Goal: Task Accomplishment & Management: Manage account settings

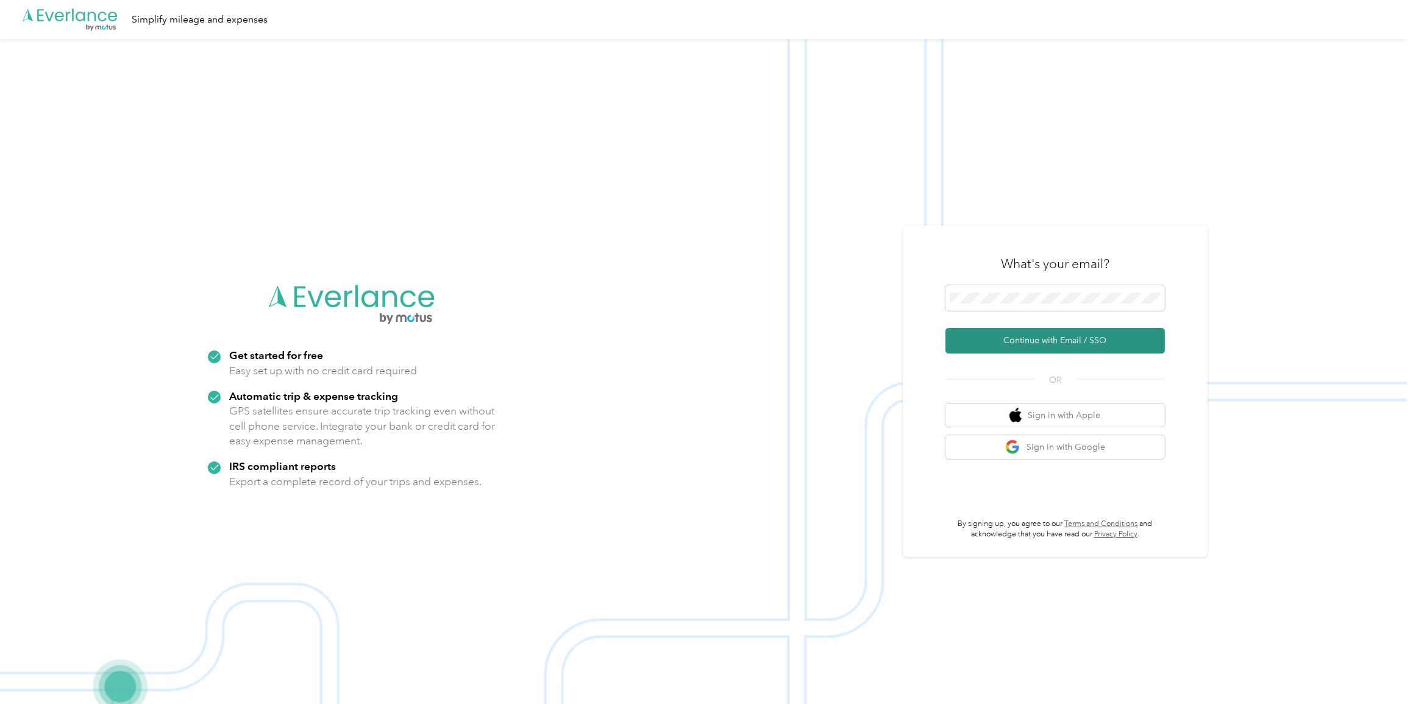
click at [745, 353] on button "Continue with Email / SSO" at bounding box center [1054, 341] width 219 height 26
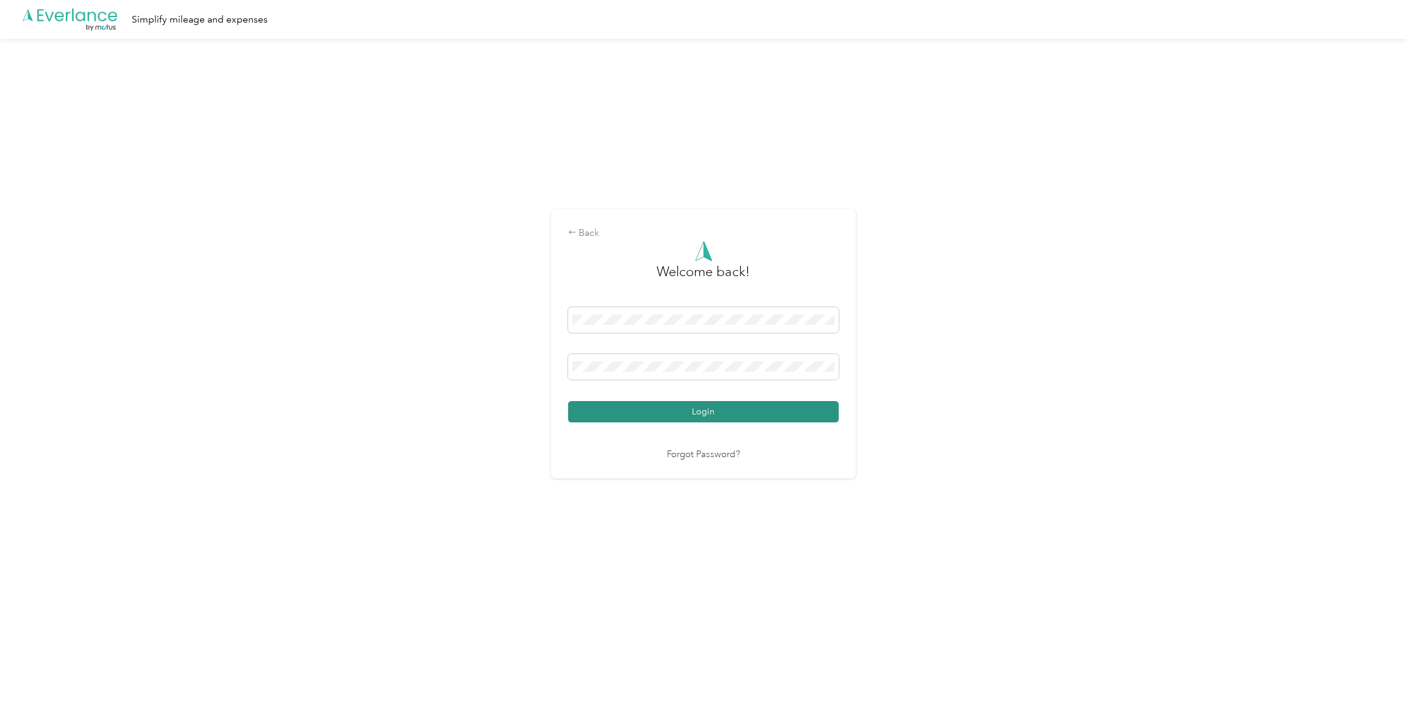
click at [648, 408] on button "Login" at bounding box center [703, 411] width 271 height 21
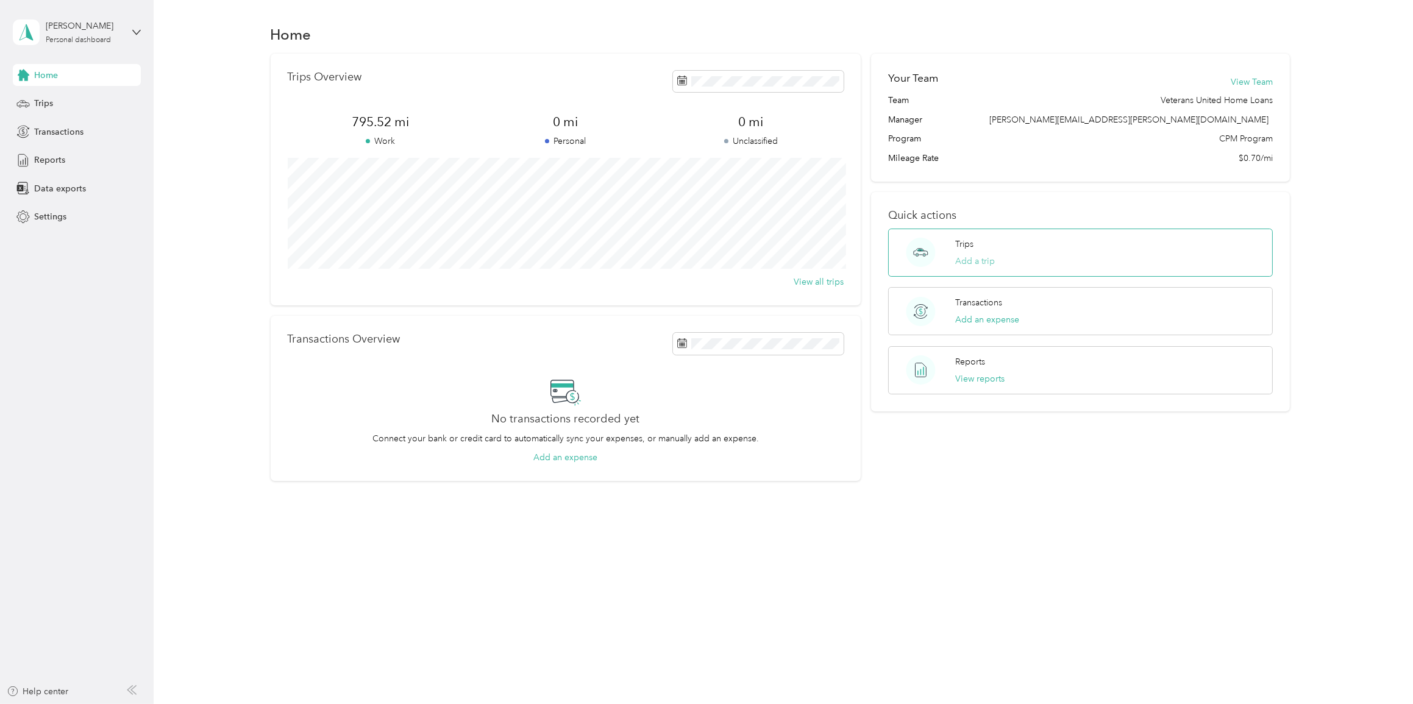
click at [745, 255] on button "Add a trip" at bounding box center [975, 261] width 40 height 13
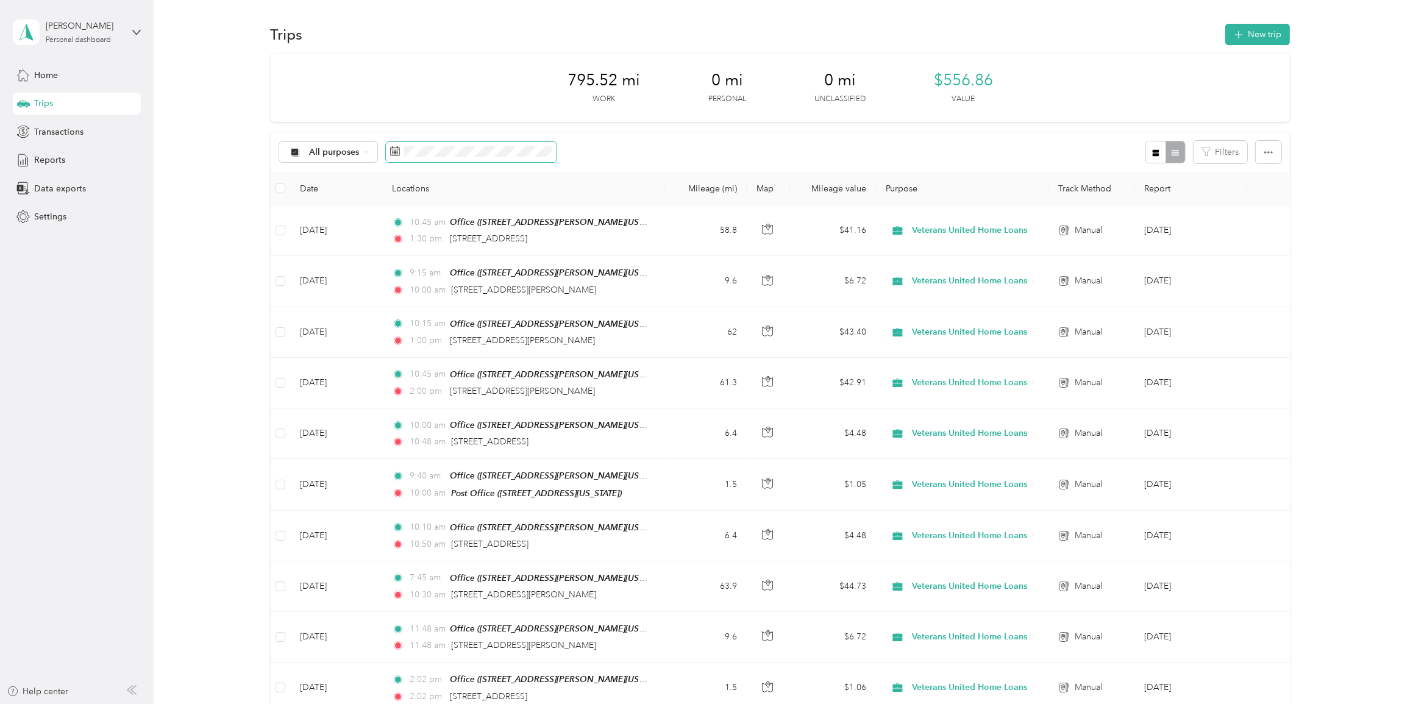
click at [500, 160] on span at bounding box center [471, 152] width 171 height 21
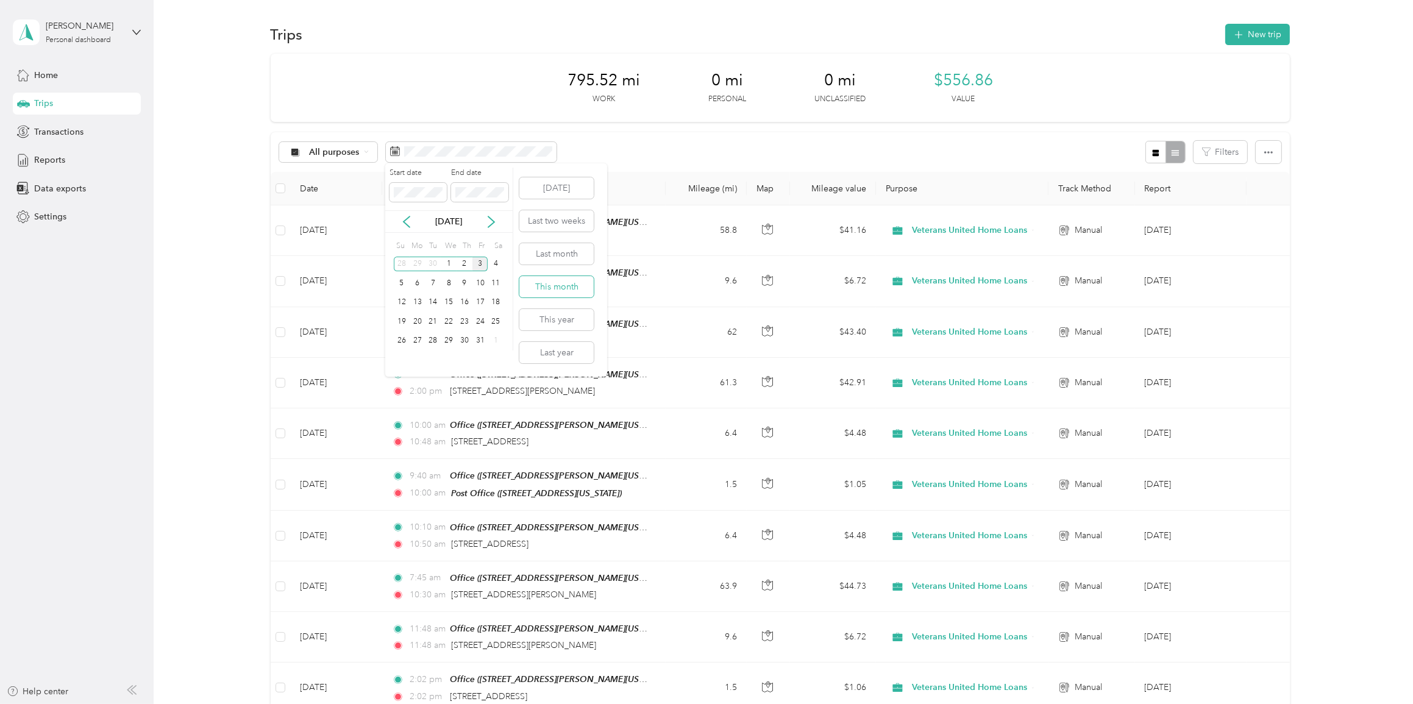
click at [581, 287] on button "This month" at bounding box center [556, 286] width 74 height 21
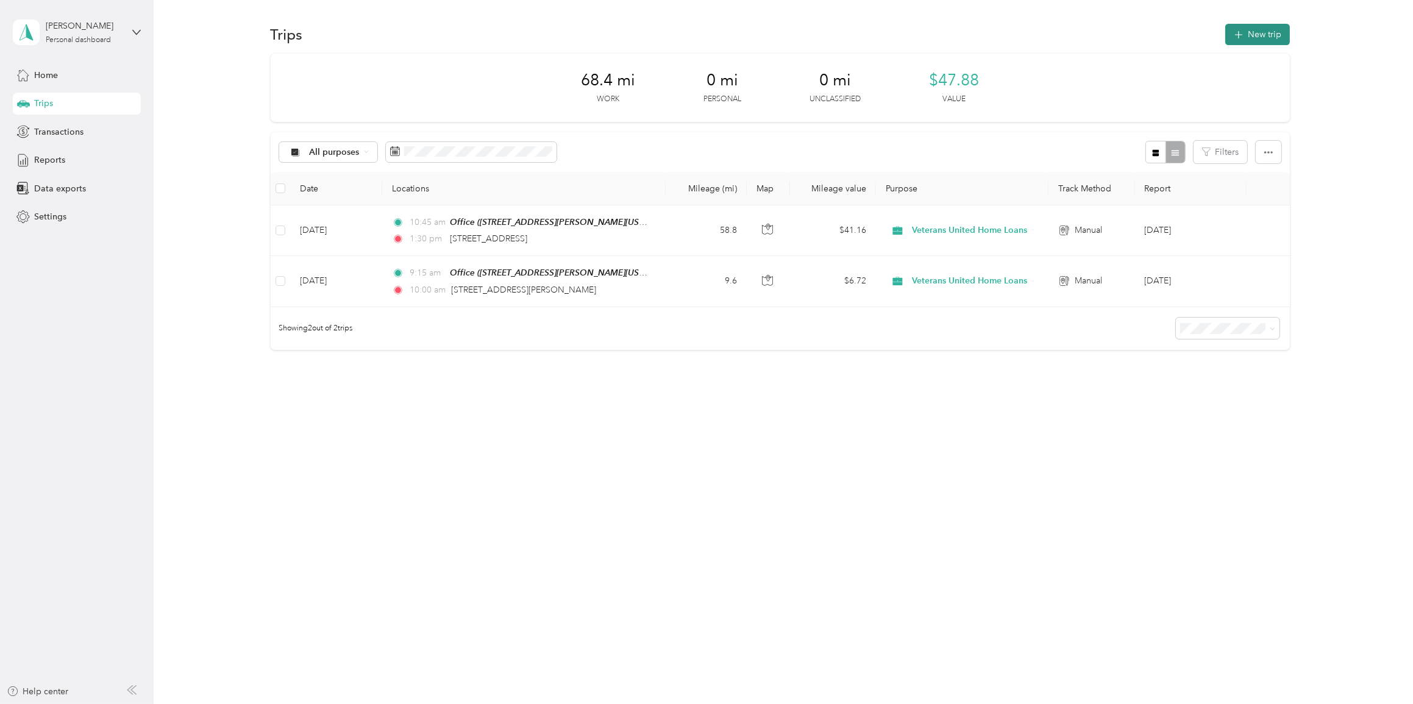
click at [745, 39] on button "New trip" at bounding box center [1257, 34] width 65 height 21
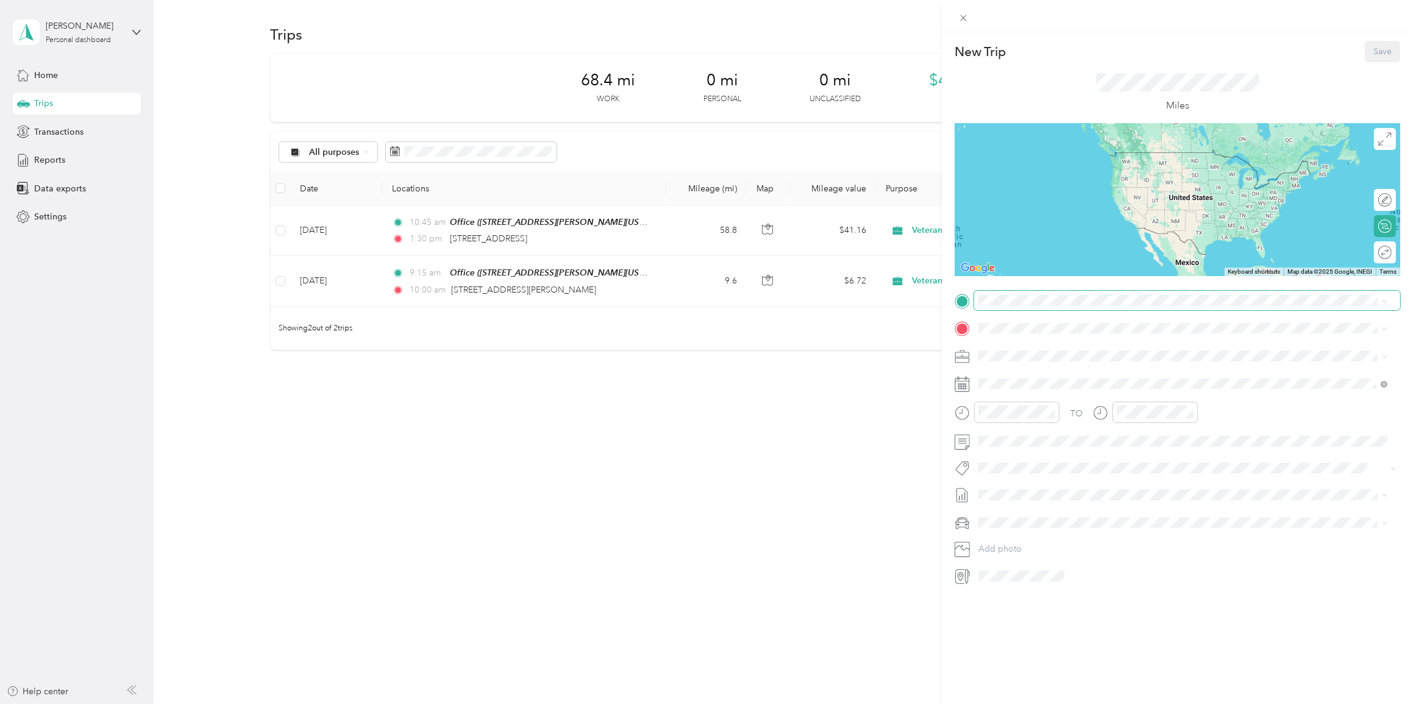
click at [745, 310] on span at bounding box center [1187, 301] width 426 height 20
click at [745, 364] on span "[STREET_ADDRESS][PERSON_NAME][US_STATE]" at bounding box center [1096, 362] width 190 height 10
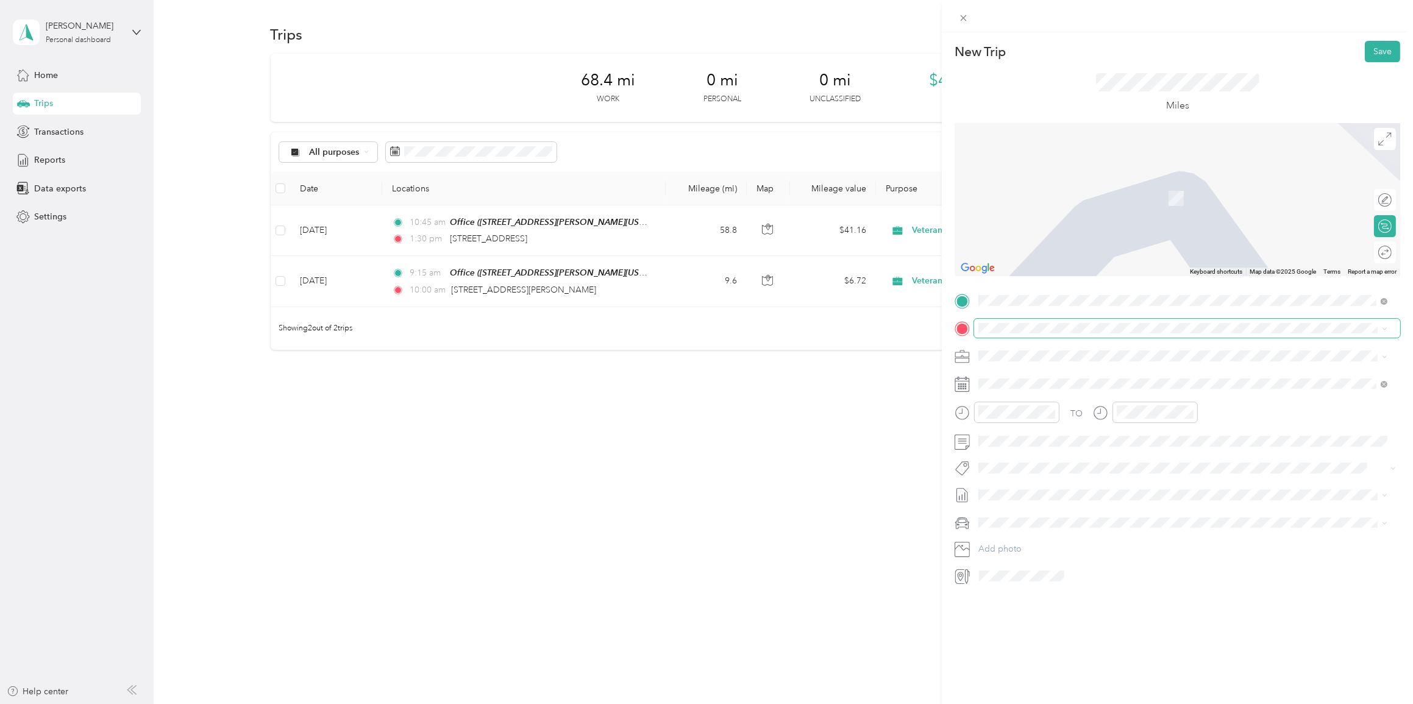
click at [745, 320] on span at bounding box center [1187, 329] width 426 height 20
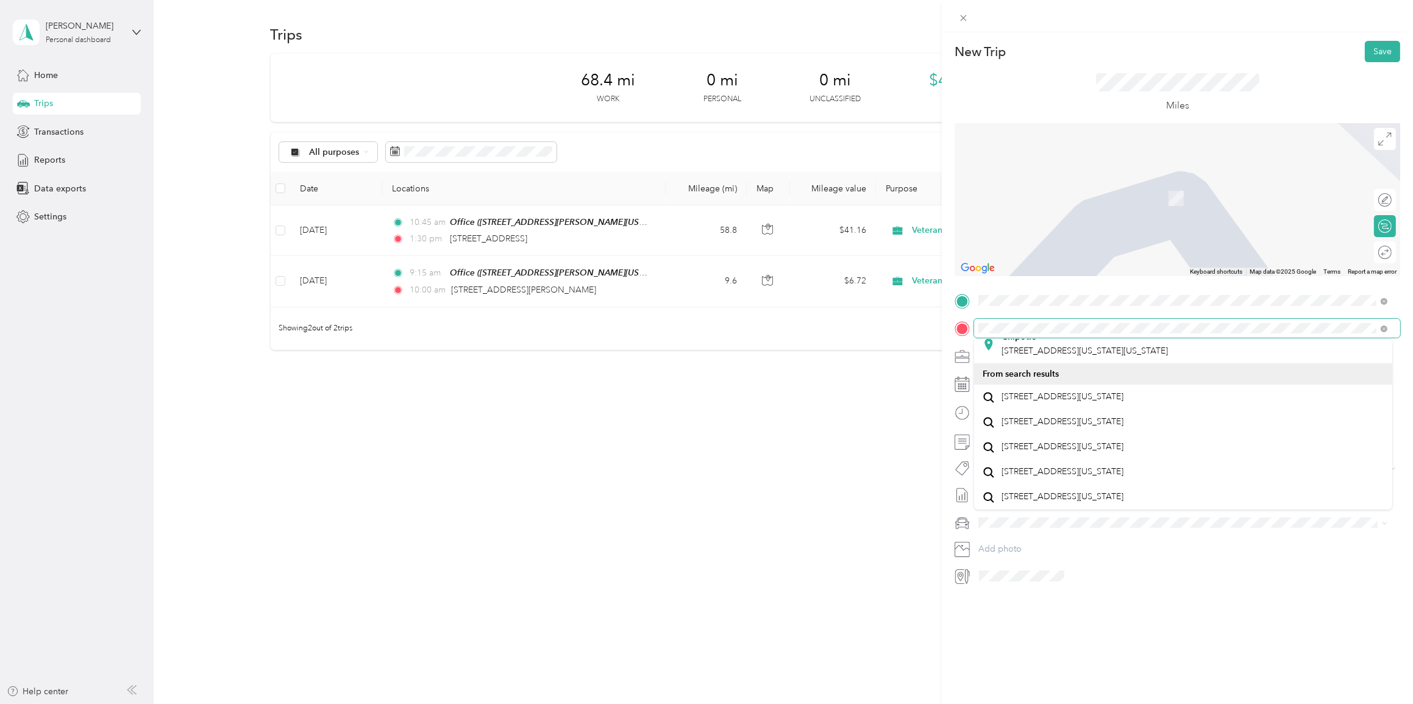
scroll to position [200, 0]
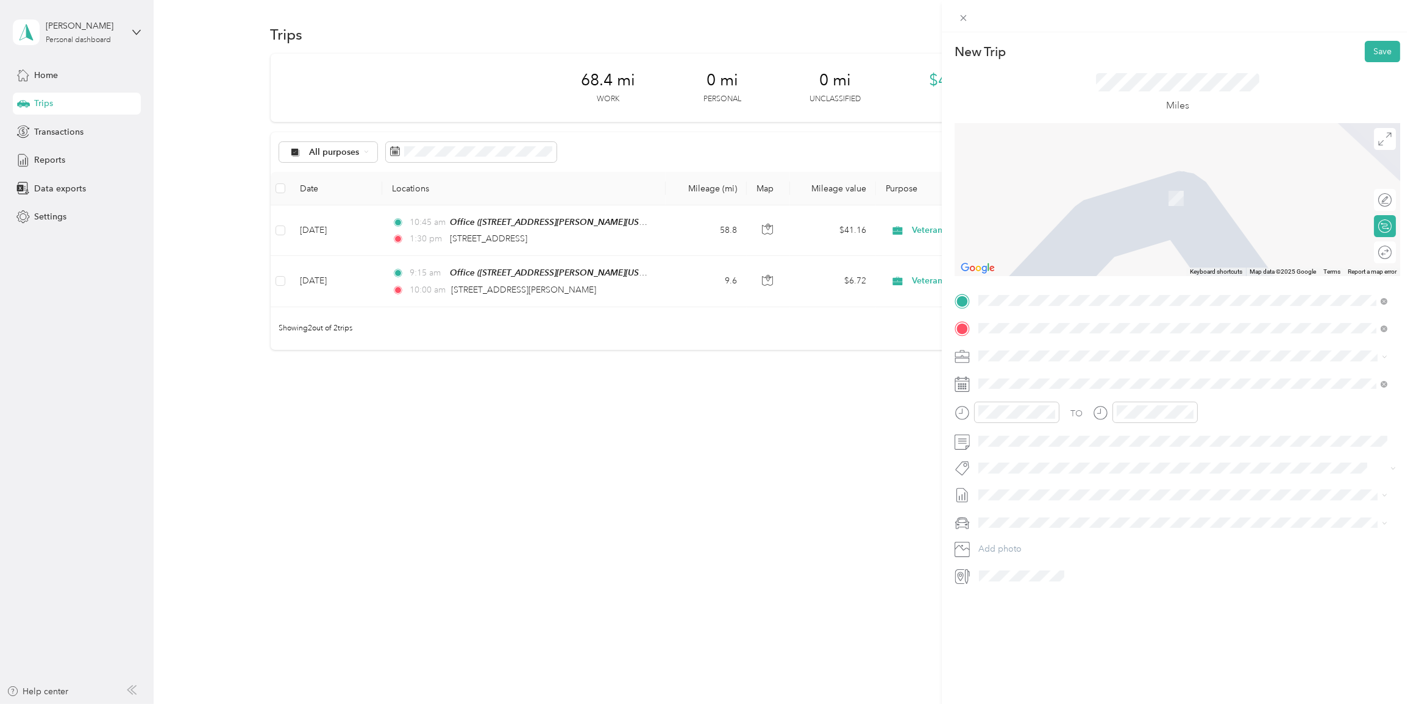
click at [745, 378] on span "[STREET_ADDRESS][US_STATE][US_STATE]" at bounding box center [1084, 372] width 166 height 11
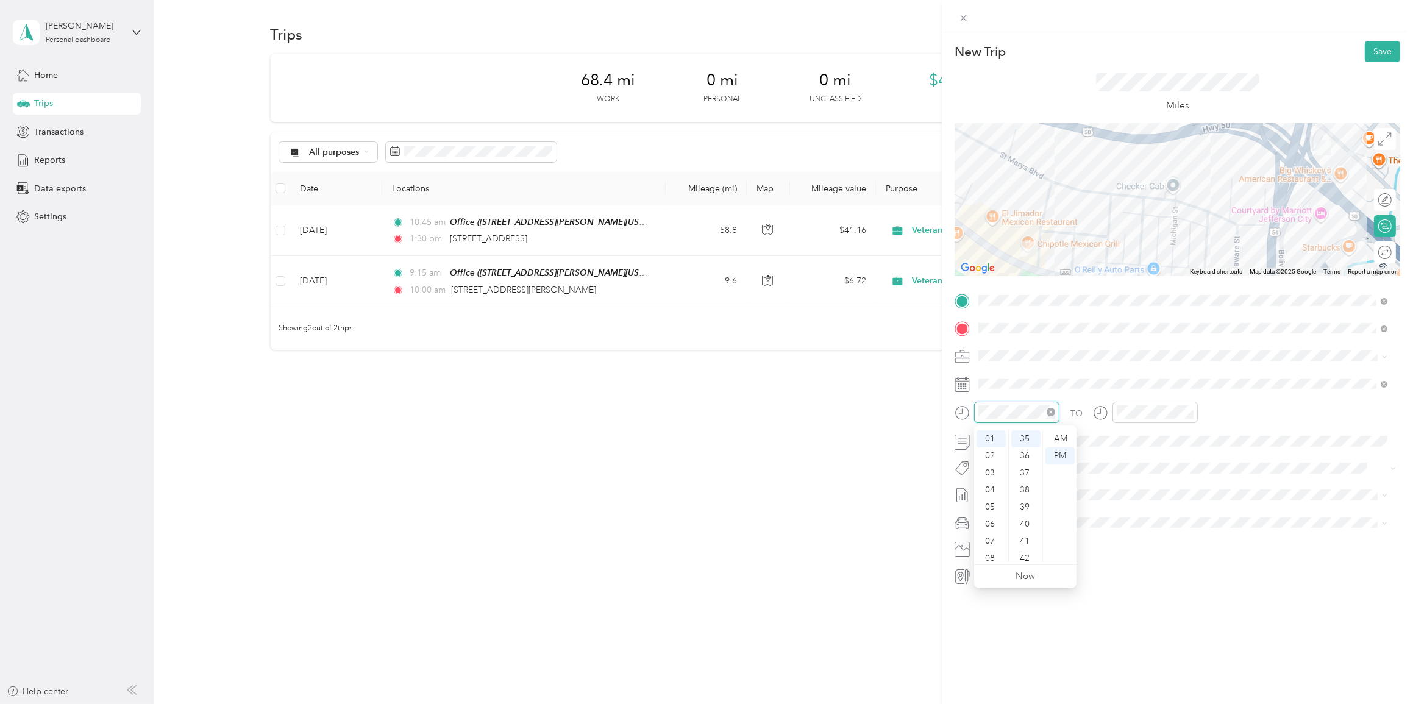
scroll to position [73, 0]
click at [745, 432] on div "AM" at bounding box center [1059, 438] width 29 height 17
click at [745, 432] on div "AM" at bounding box center [1198, 438] width 29 height 17
click at [745, 252] on div at bounding box center [1379, 252] width 26 height 13
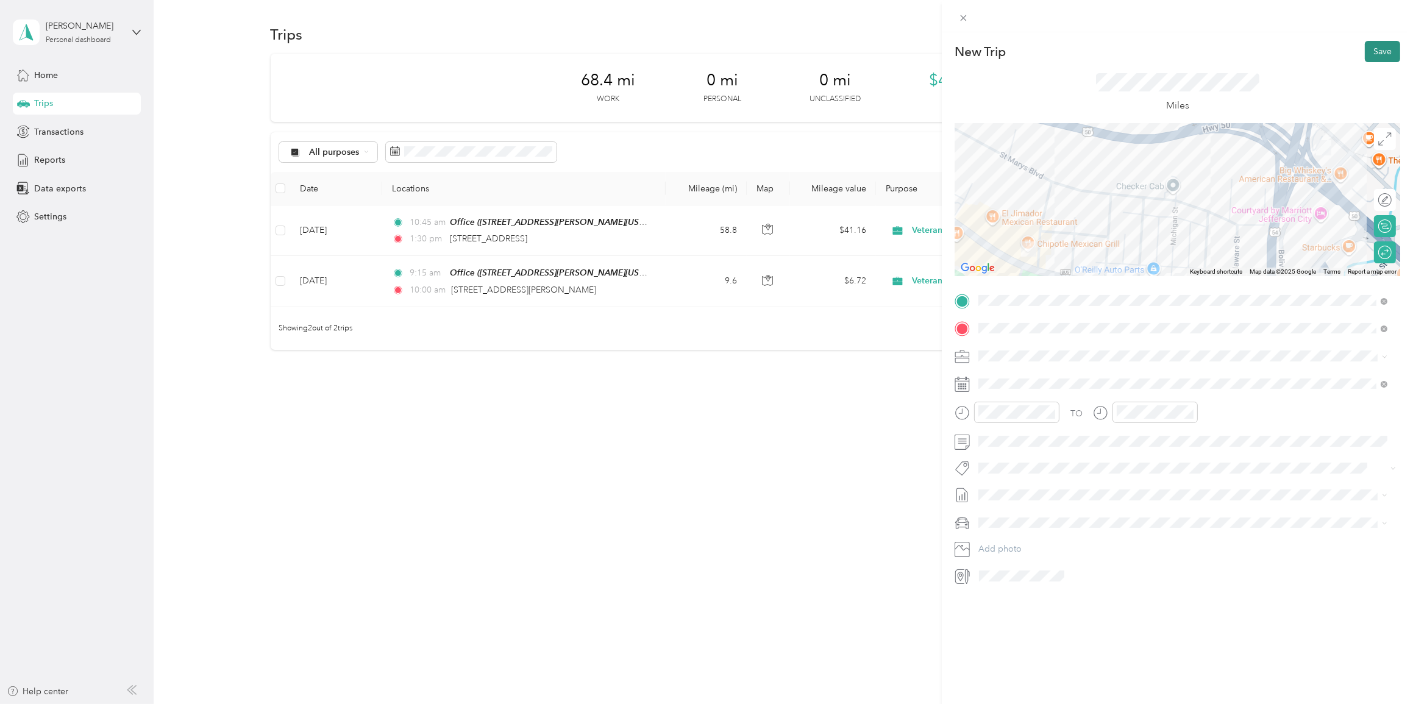
click at [745, 48] on button "Save" at bounding box center [1382, 51] width 35 height 21
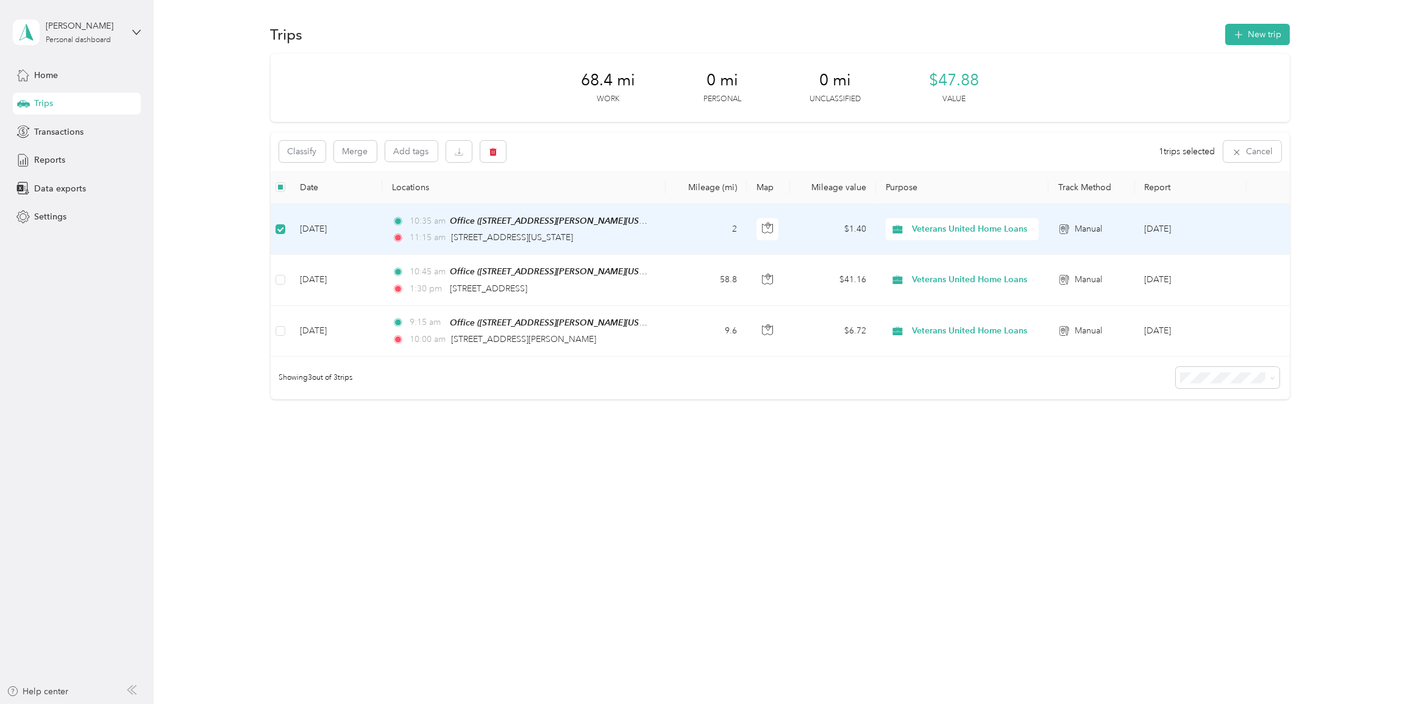
click at [745, 228] on td "$1.40" at bounding box center [833, 229] width 86 height 51
click at [679, 232] on td "2" at bounding box center [706, 230] width 81 height 51
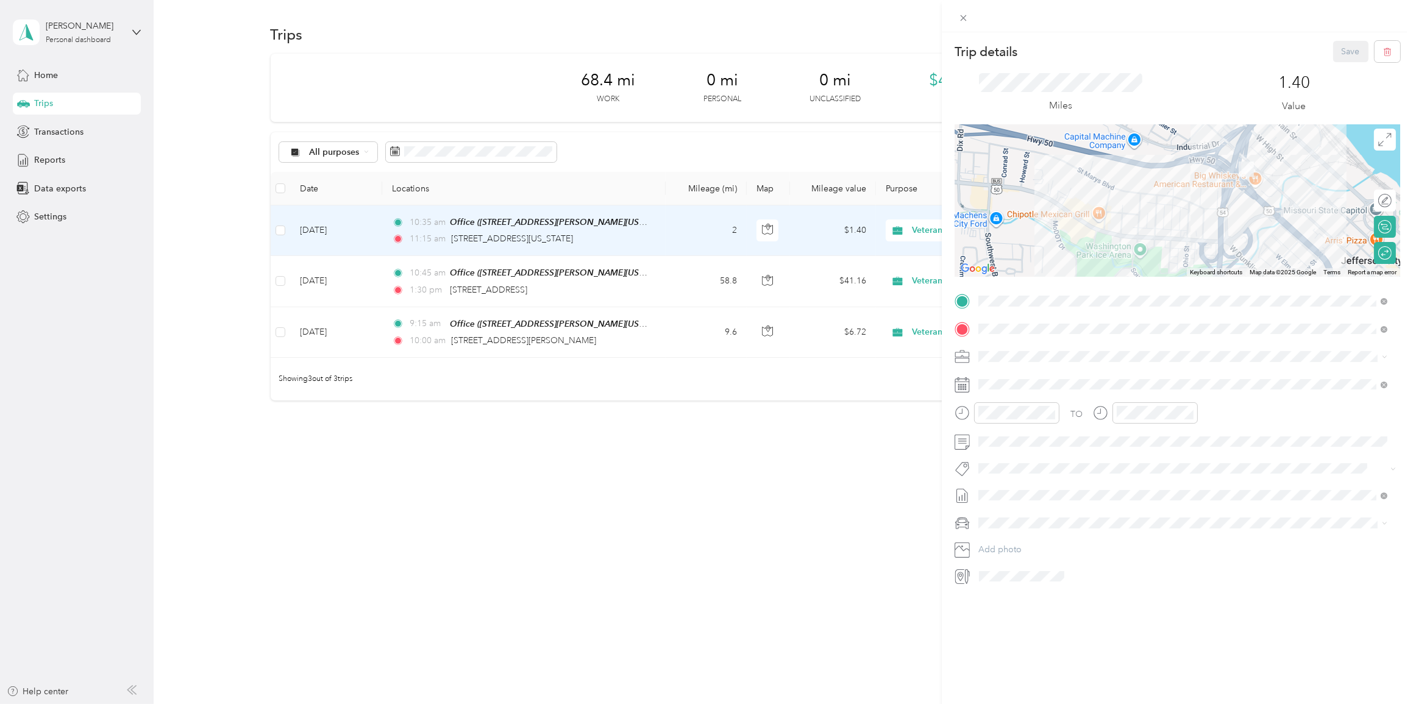
click at [745, 432] on div "Trip details Save This trip cannot be edited because it is either under review,…" at bounding box center [706, 352] width 1413 height 704
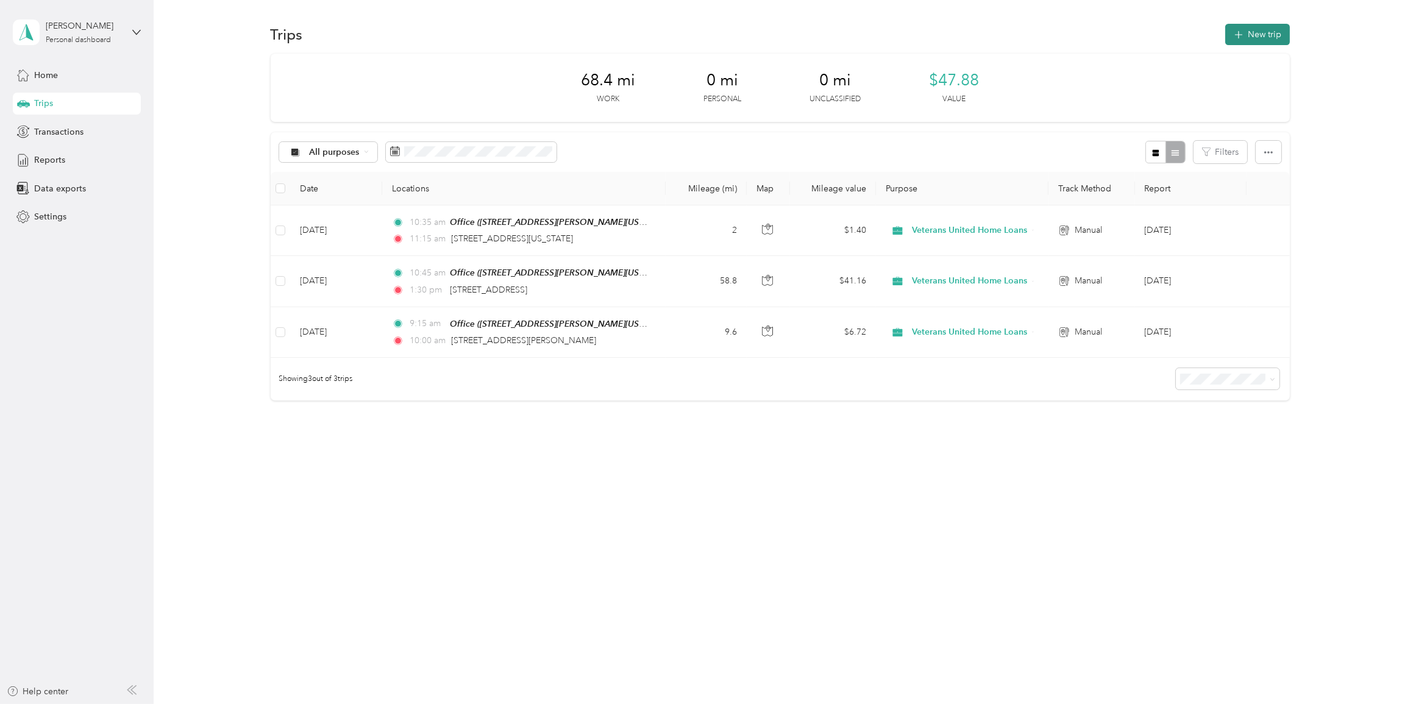
click at [745, 27] on button "New trip" at bounding box center [1257, 34] width 65 height 21
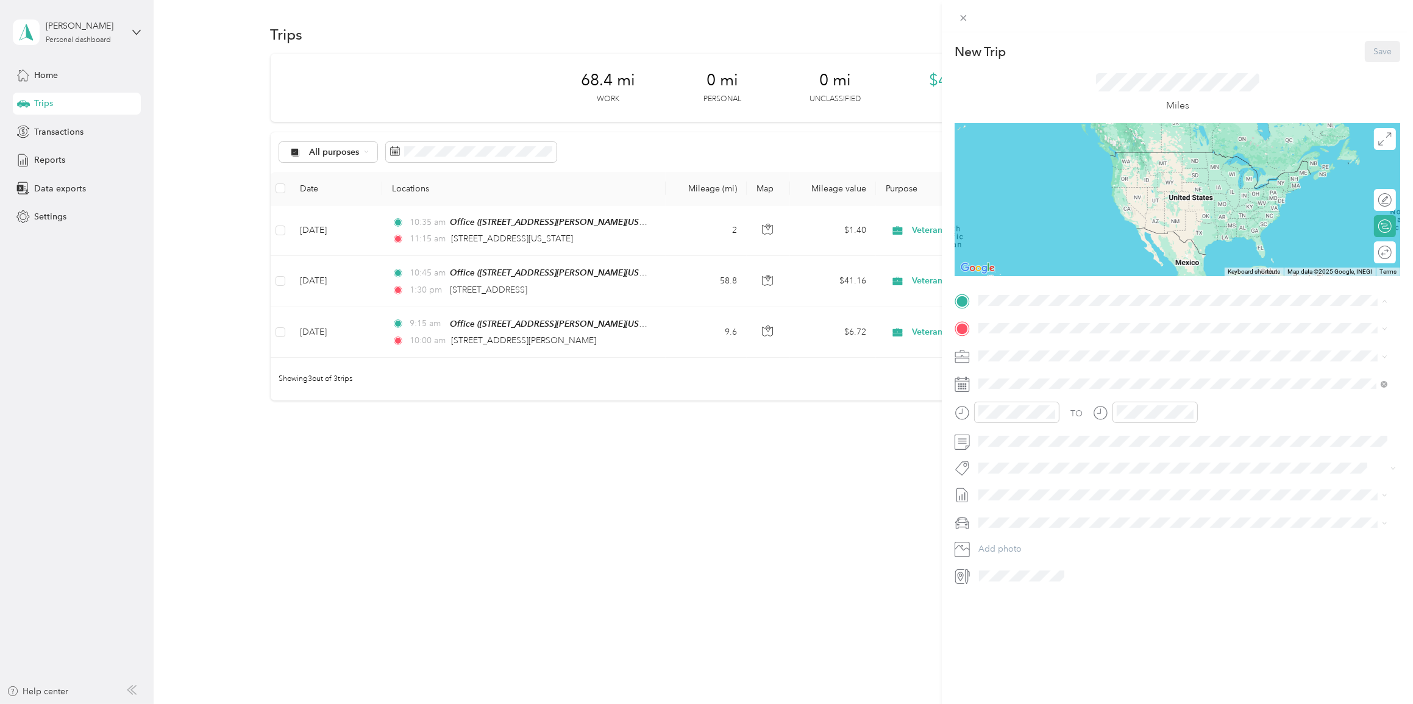
click at [745, 364] on span "[STREET_ADDRESS][PERSON_NAME][US_STATE]" at bounding box center [1096, 362] width 190 height 10
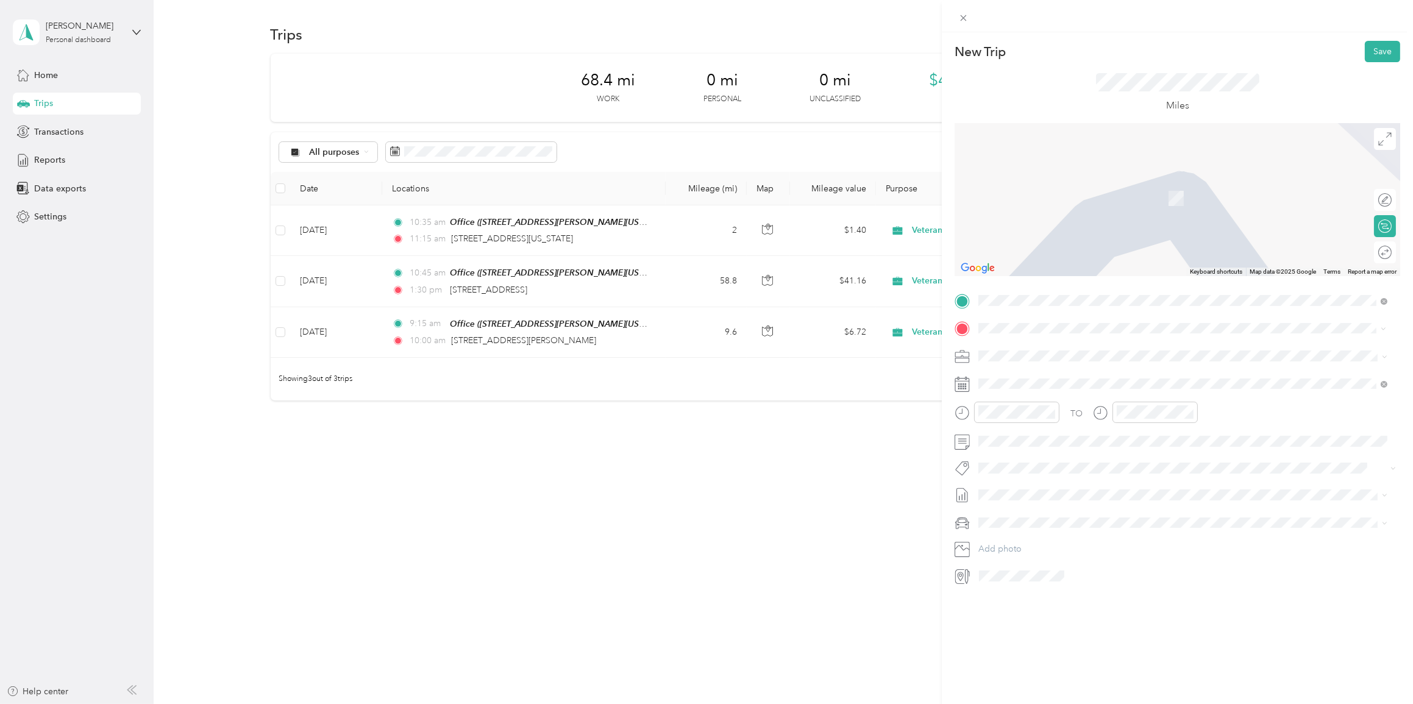
click at [745, 377] on span "[STREET_ADDRESS][US_STATE][US_STATE]" at bounding box center [1084, 371] width 166 height 11
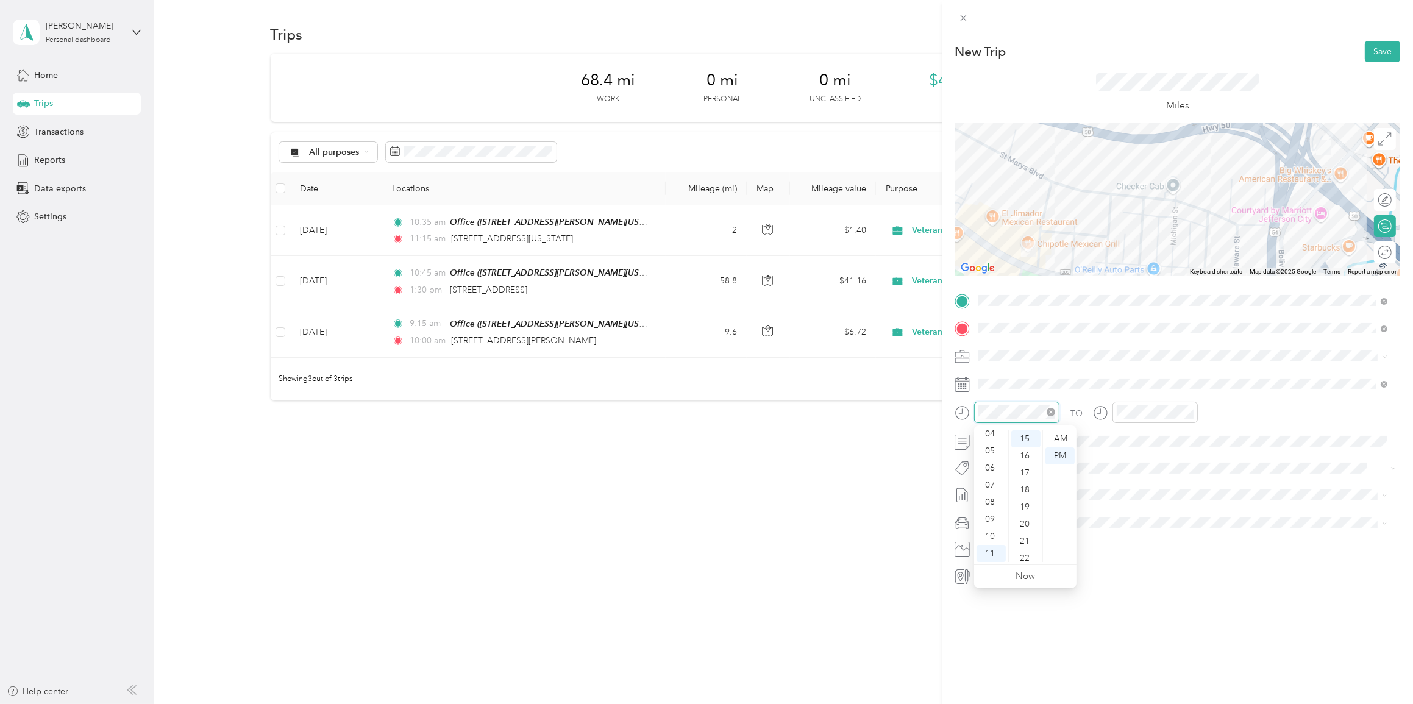
scroll to position [256, 0]
click at [745, 432] on div "AM" at bounding box center [1059, 438] width 29 height 17
click at [745, 432] on div "AM" at bounding box center [1198, 438] width 29 height 17
click at [745, 255] on div "Round trip" at bounding box center [1391, 252] width 0 height 13
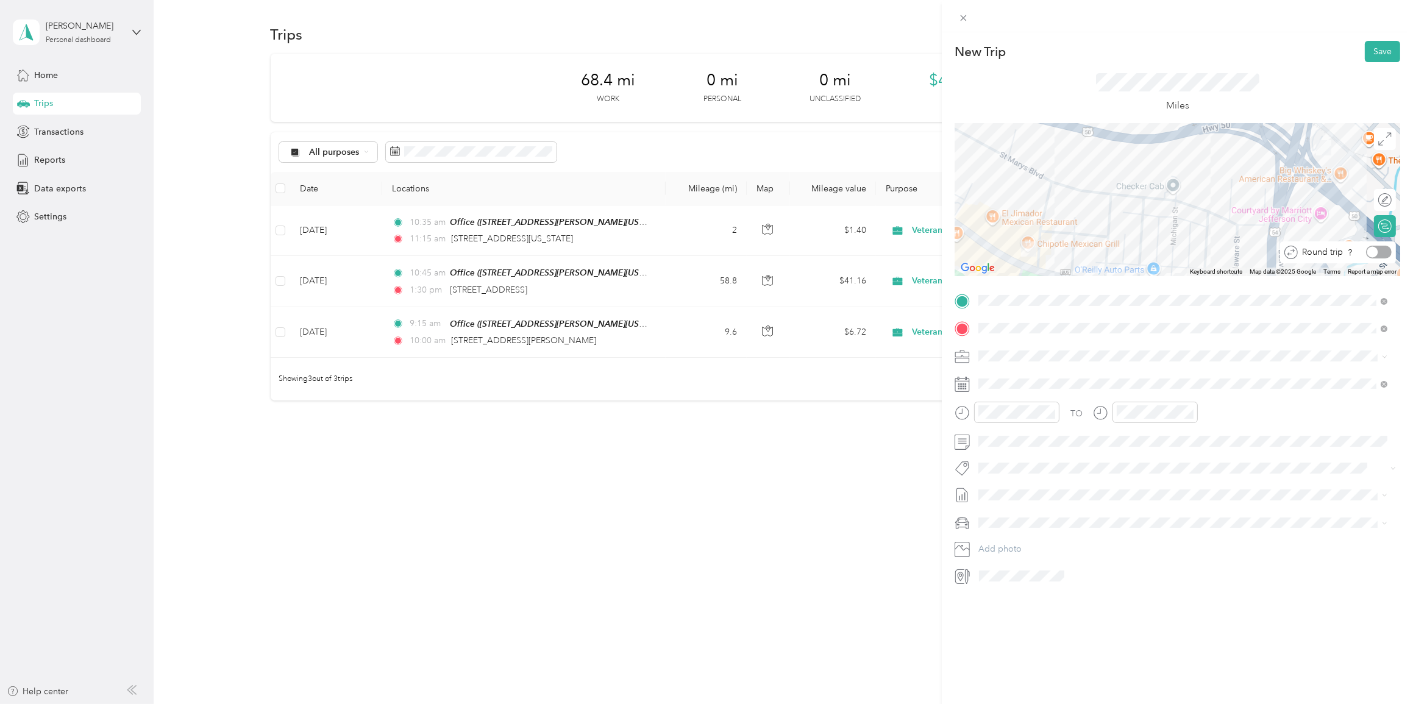
click at [745, 249] on div at bounding box center [1379, 252] width 26 height 13
click at [745, 49] on button "Save" at bounding box center [1382, 51] width 35 height 21
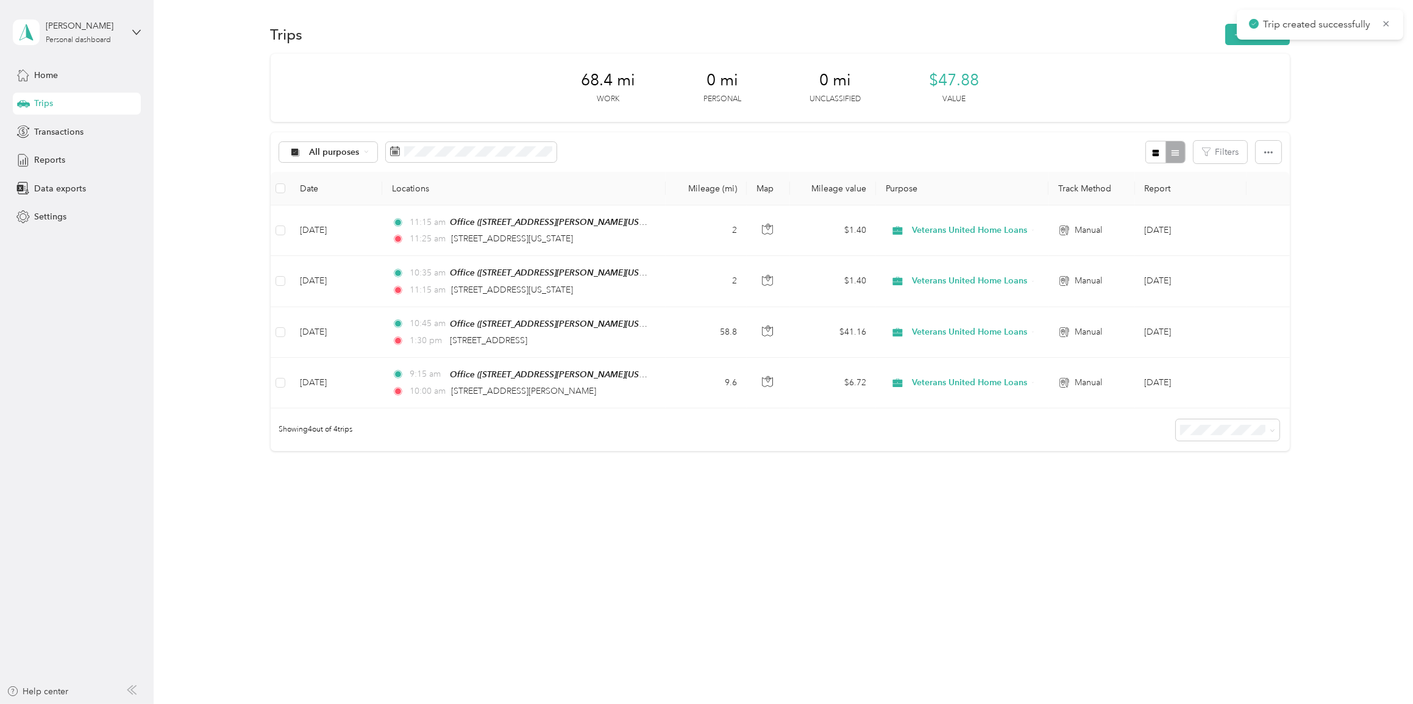
click at [745, 23] on div "Trips New trip" at bounding box center [781, 34] width 1020 height 26
click at [745, 29] on button "New trip" at bounding box center [1257, 34] width 65 height 21
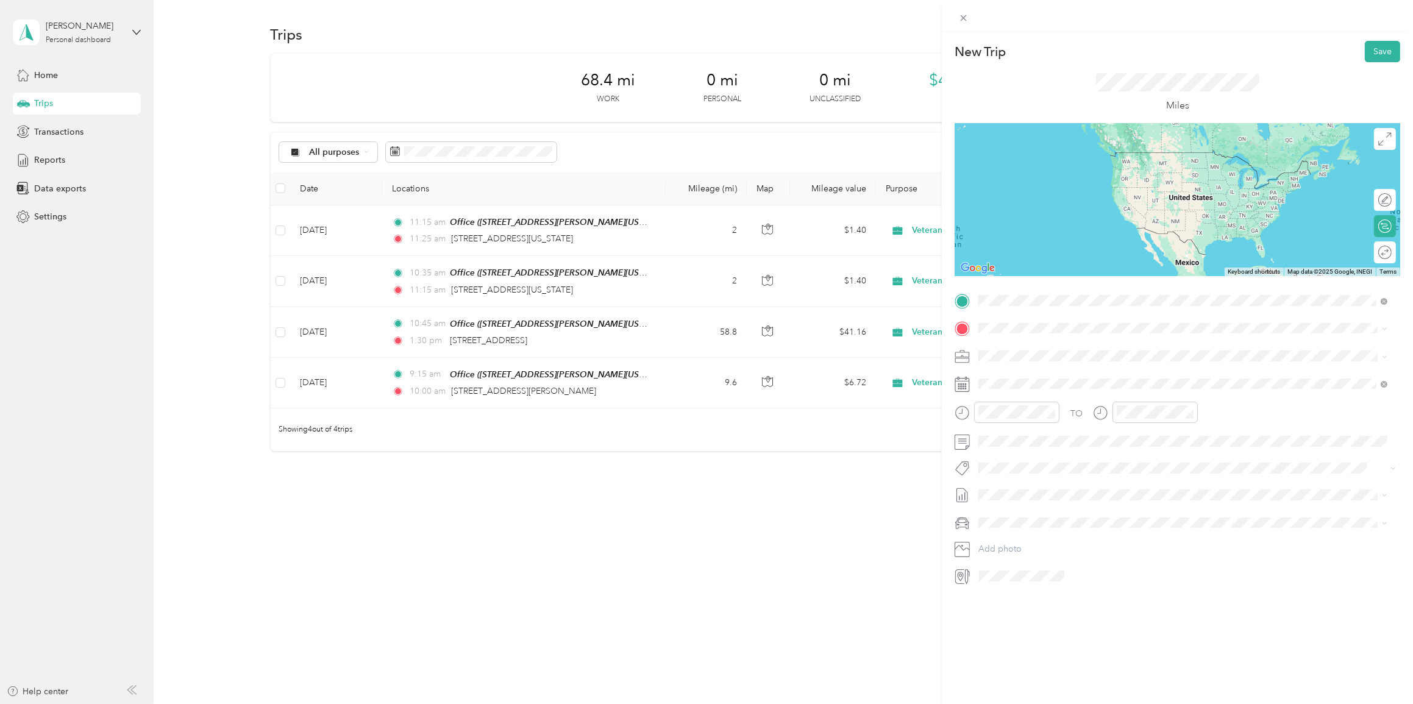
click at [745, 353] on div "Office [STREET_ADDRESS][PERSON_NAME][US_STATE]" at bounding box center [1096, 356] width 190 height 26
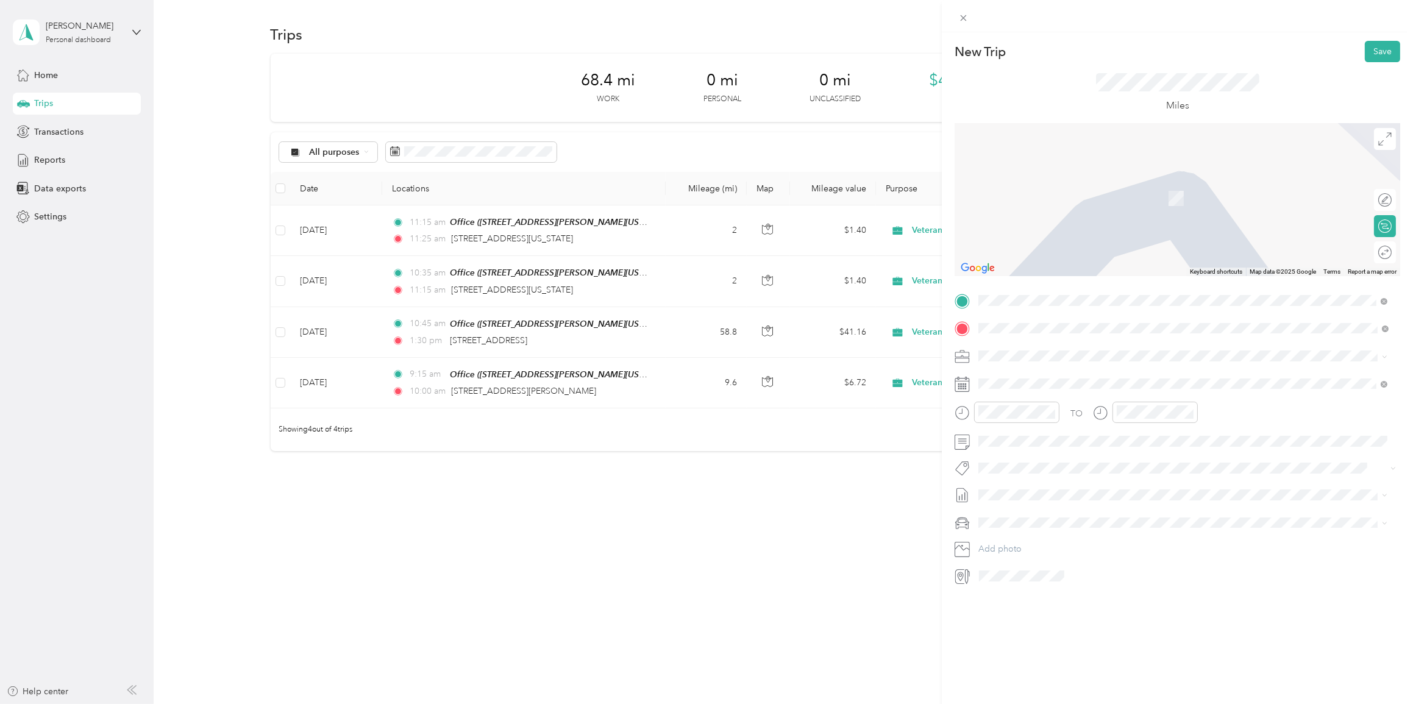
click at [745, 372] on span "[STREET_ADDRESS][US_STATE][US_STATE]" at bounding box center [1084, 372] width 166 height 11
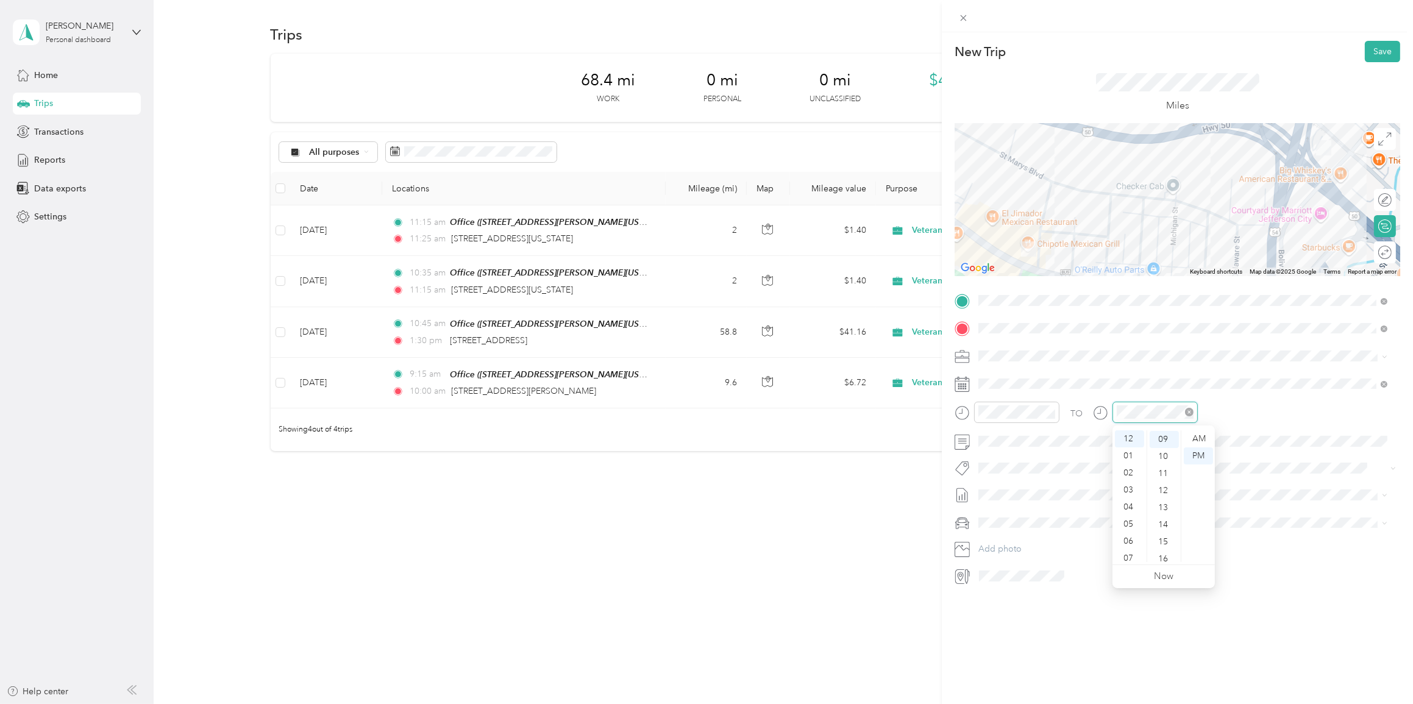
scroll to position [153, 0]
click at [745, 432] on span at bounding box center [1187, 442] width 426 height 20
click at [745, 43] on button "Save" at bounding box center [1382, 51] width 35 height 21
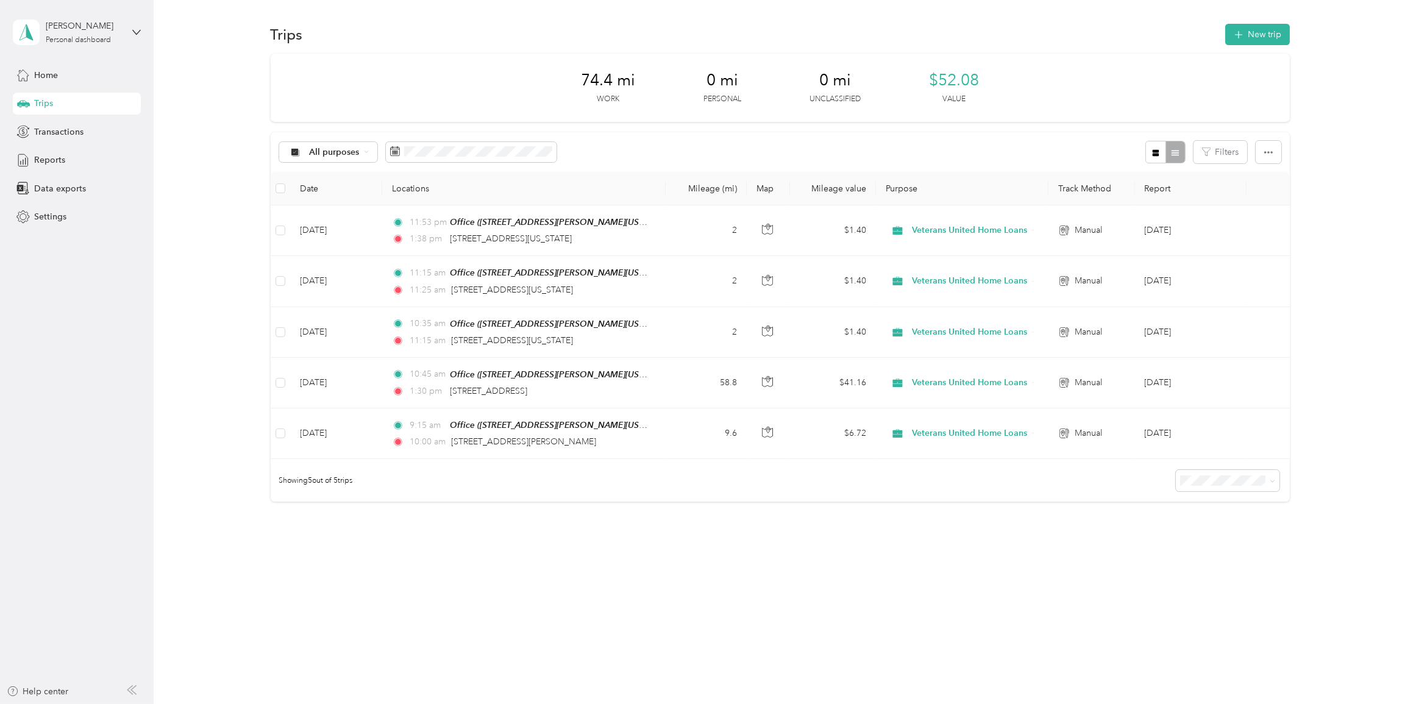
click at [1054, 36] on div "Trips New trip" at bounding box center [781, 34] width 1020 height 26
